Goal: Task Accomplishment & Management: Use online tool/utility

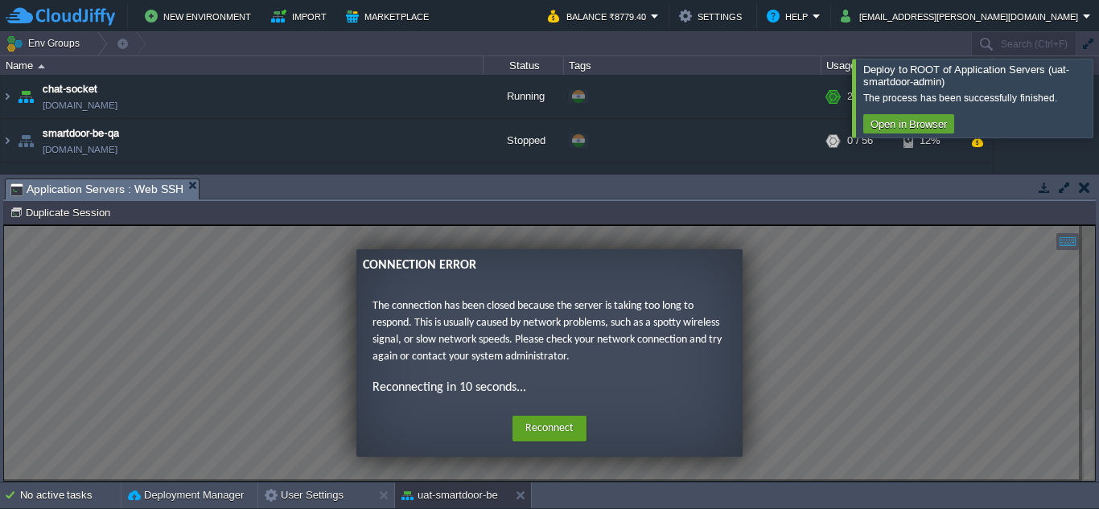
scroll to position [269, 0]
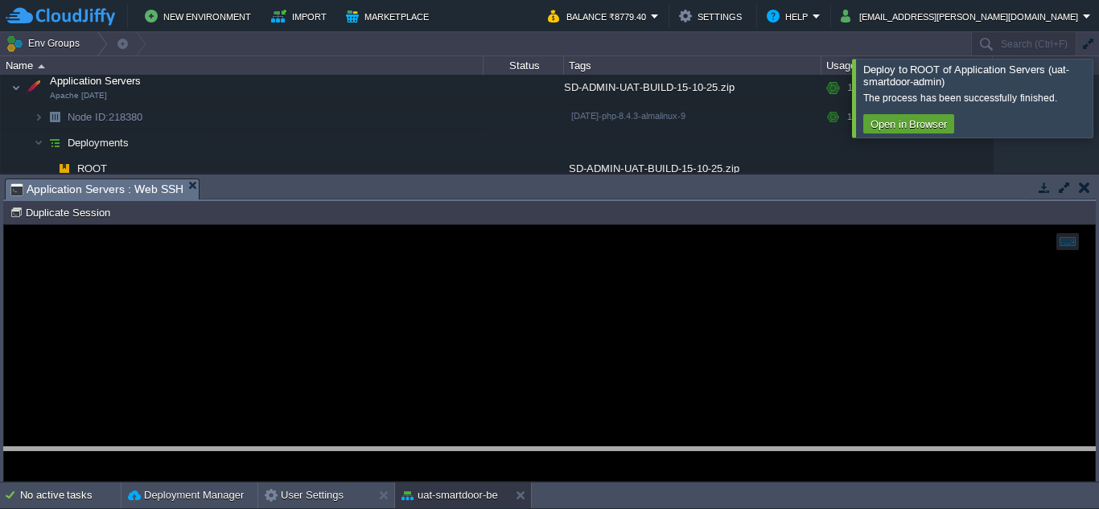
drag, startPoint x: 534, startPoint y: 181, endPoint x: 571, endPoint y: 507, distance: 328.0
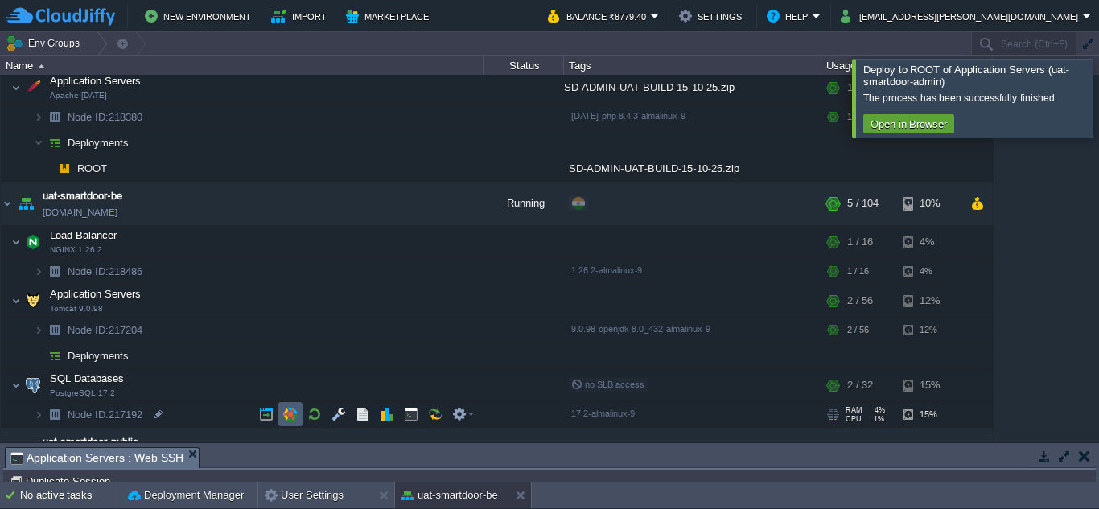
click at [286, 407] on td at bounding box center [290, 414] width 24 height 24
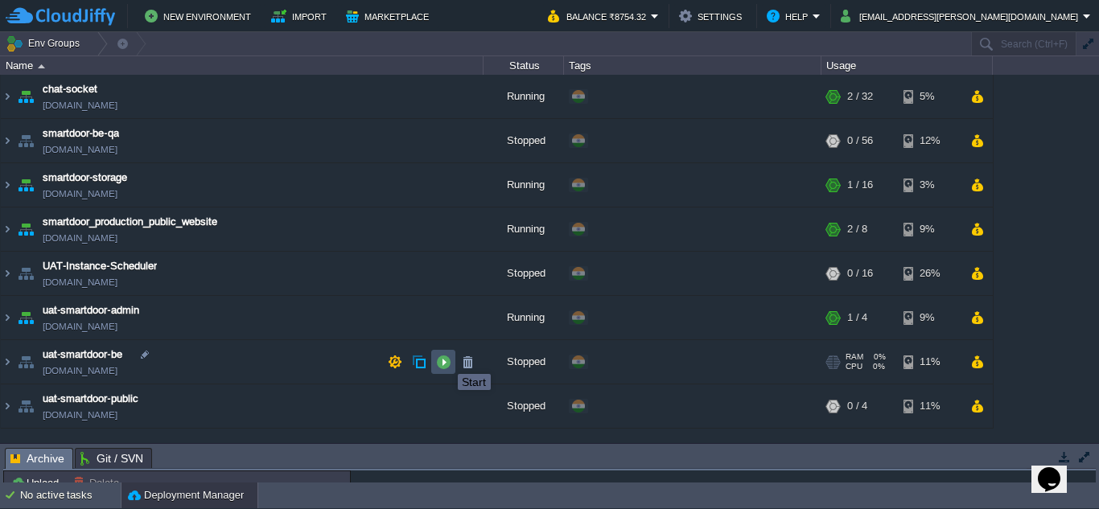
click at [446, 360] on button "button" at bounding box center [443, 362] width 14 height 14
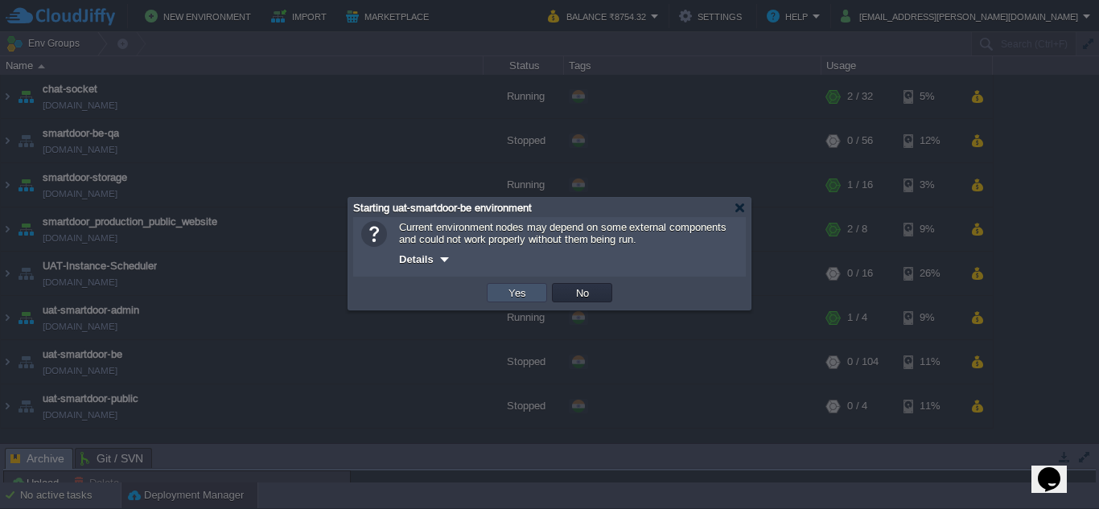
click at [522, 295] on button "Yes" at bounding box center [517, 293] width 27 height 14
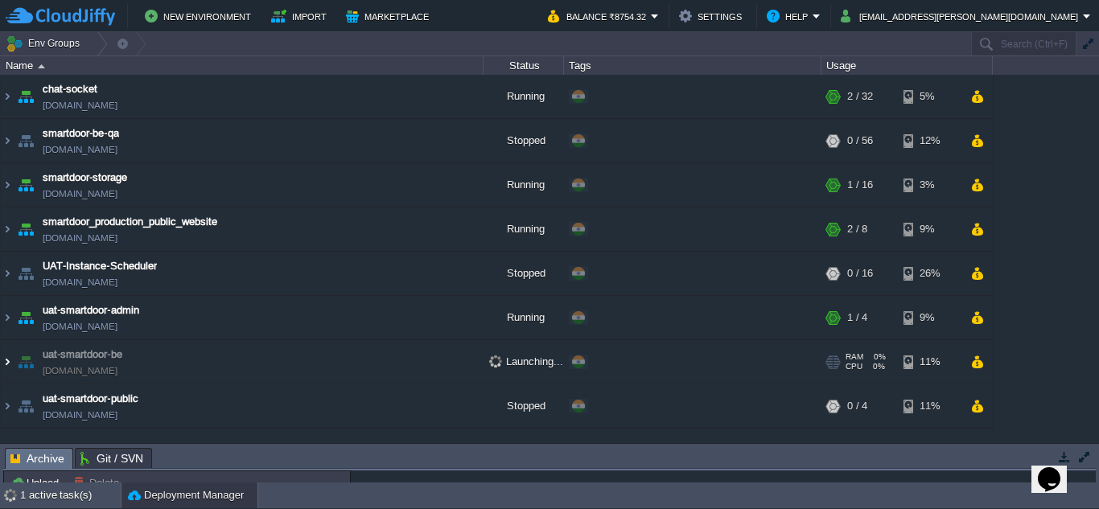
click at [6, 362] on img at bounding box center [7, 361] width 13 height 43
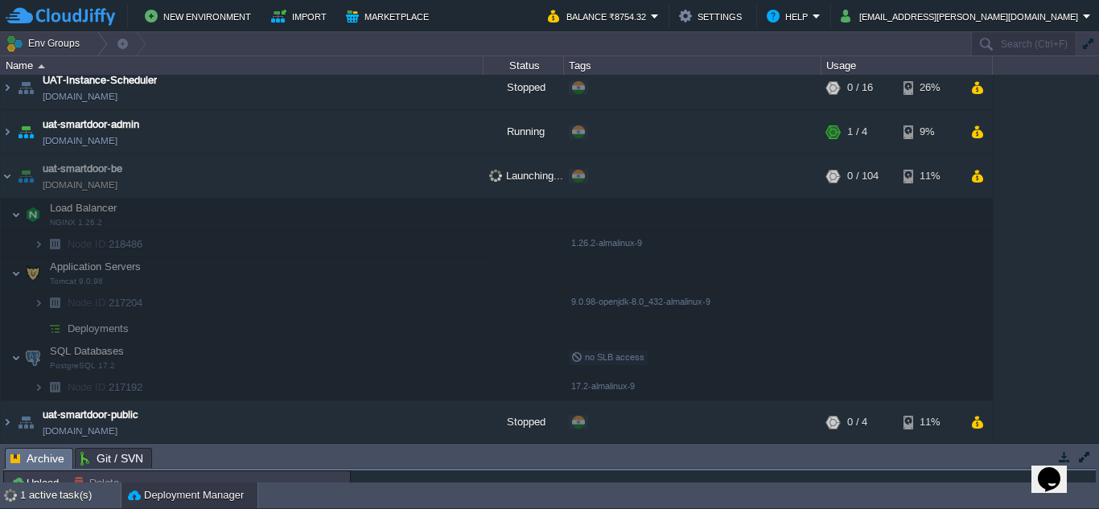
scroll to position [183, 0]
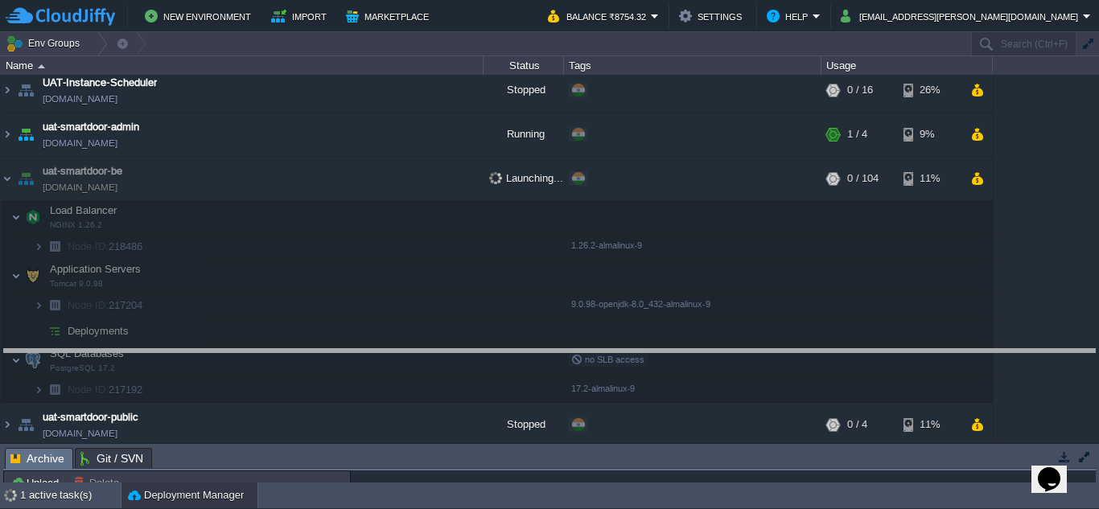
drag, startPoint x: 546, startPoint y: 452, endPoint x: 557, endPoint y: 252, distance: 200.7
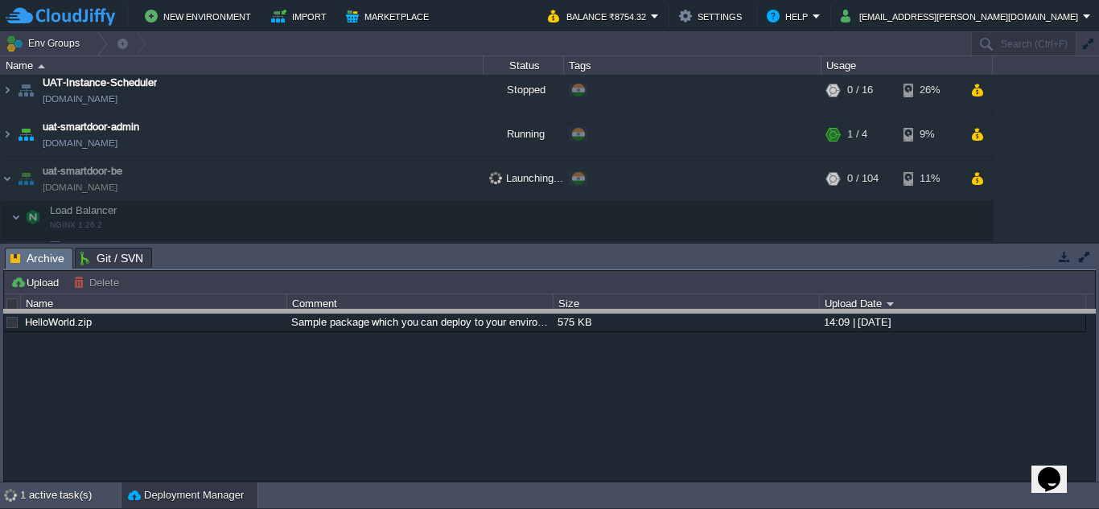
drag, startPoint x: 557, startPoint y: 252, endPoint x: 568, endPoint y: 314, distance: 63.0
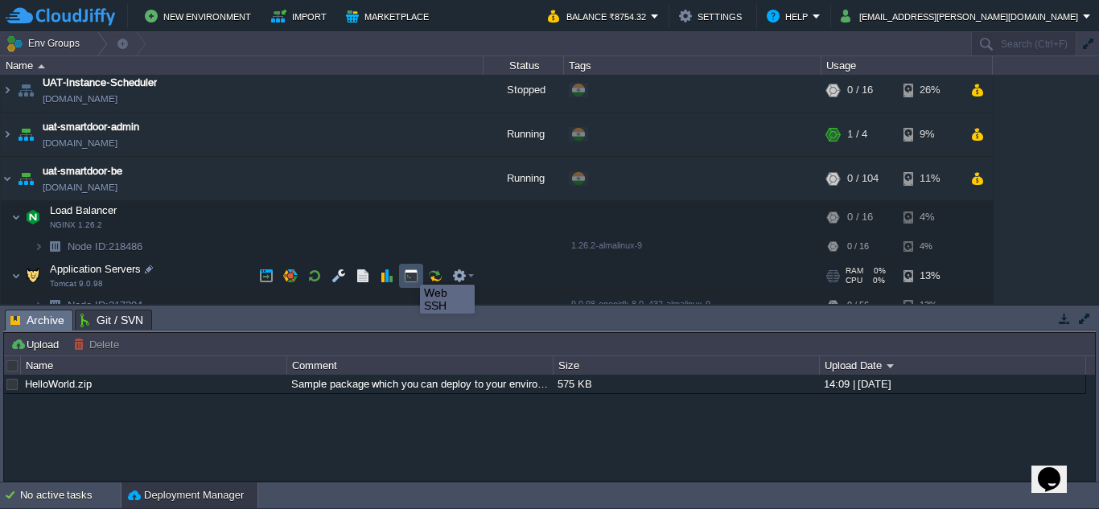
click at [408, 270] on button "button" at bounding box center [411, 276] width 14 height 14
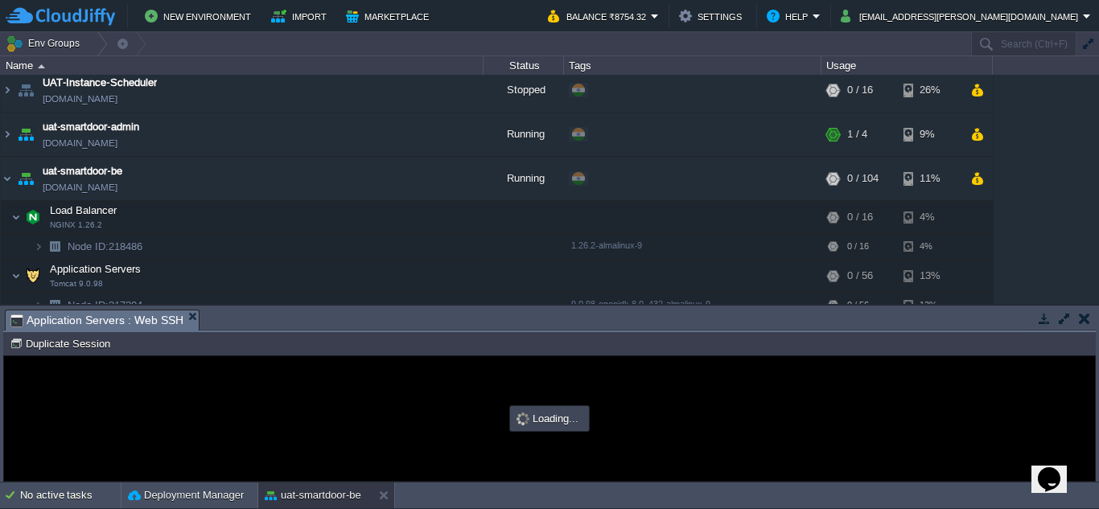
scroll to position [0, 0]
type input "#000000"
